Goal: Information Seeking & Learning: Learn about a topic

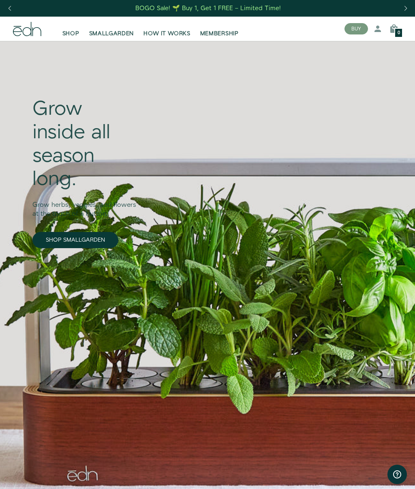
click at [68, 34] on span "SHOP" at bounding box center [70, 34] width 17 height 8
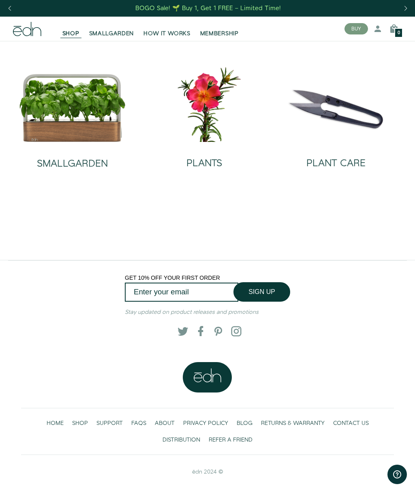
click at [201, 161] on h2 "PLANTS" at bounding box center [205, 163] width 36 height 11
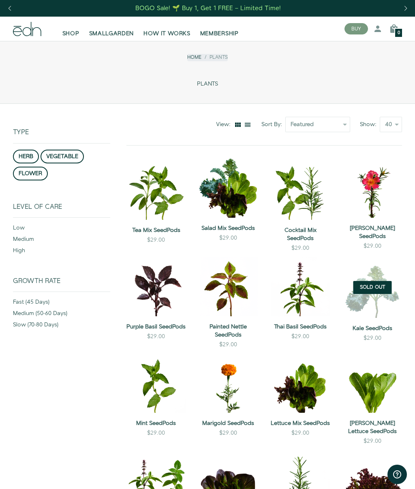
click at [64, 33] on span "SHOP" at bounding box center [70, 34] width 17 height 8
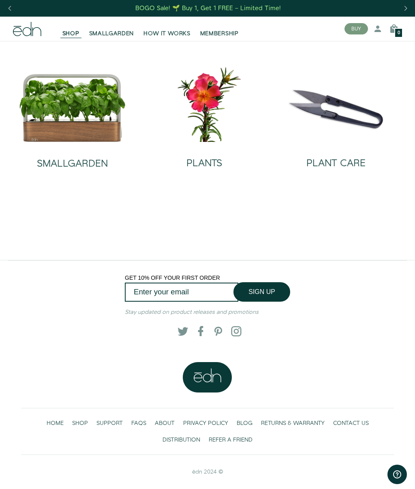
click at [65, 161] on h2 "SMALLGARDEN" at bounding box center [72, 164] width 71 height 11
